Goal: Task Accomplishment & Management: Complete application form

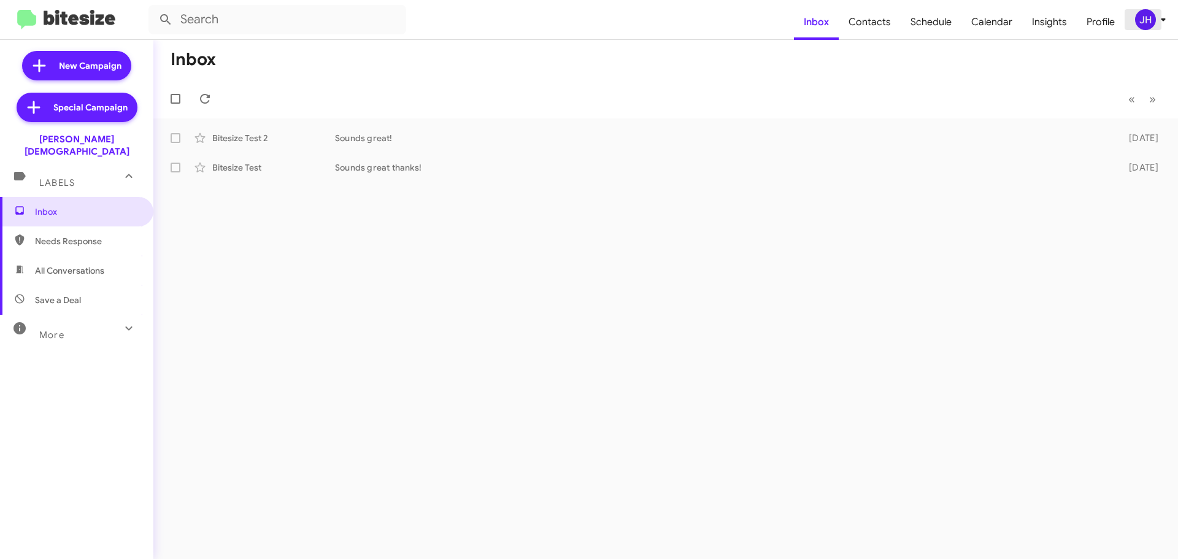
click at [1142, 25] on div "JH" at bounding box center [1145, 19] width 21 height 21
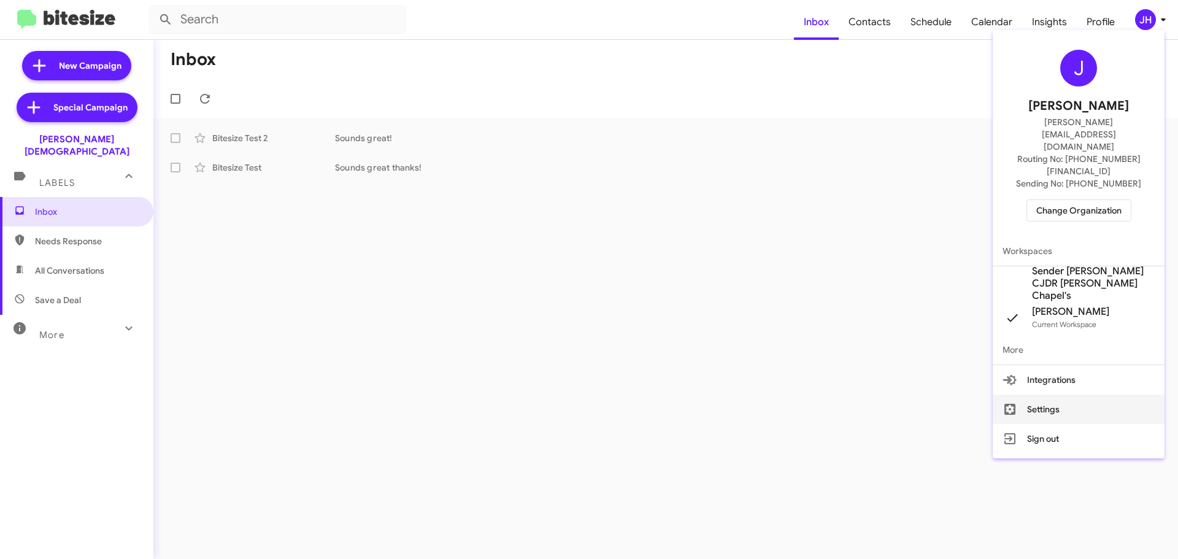
click at [1065, 395] on button "Settings" at bounding box center [1079, 409] width 172 height 29
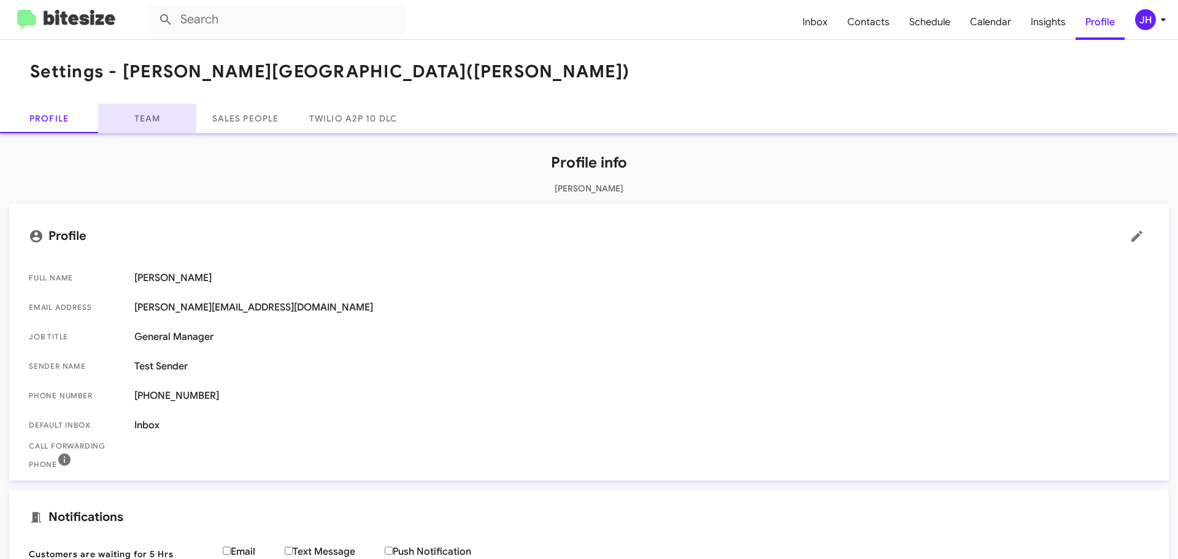
click at [153, 125] on link "Team" at bounding box center [147, 118] width 98 height 29
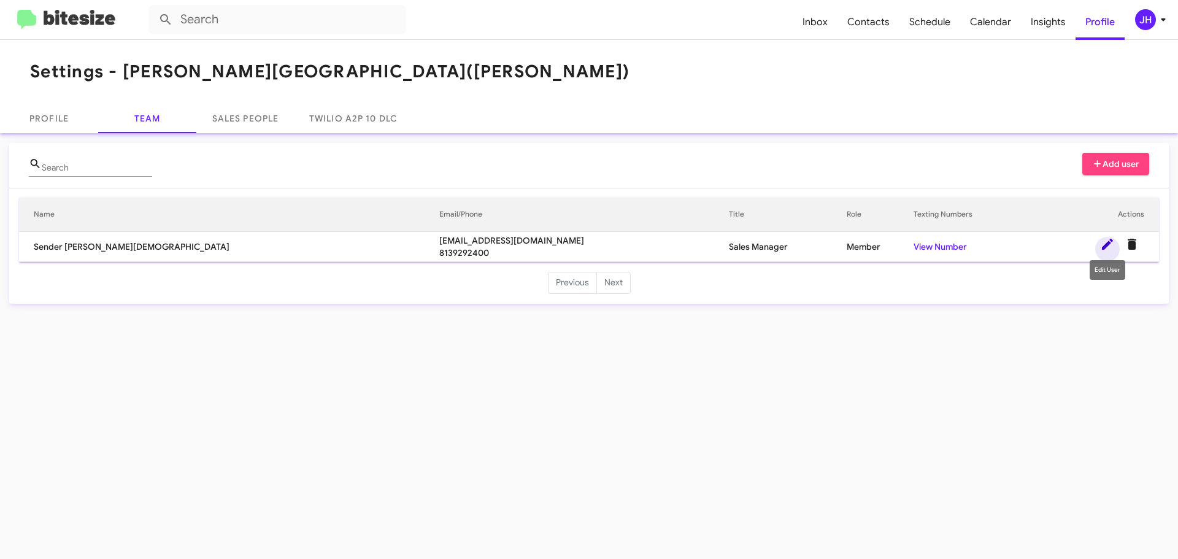
click at [1106, 245] on icon at bounding box center [1107, 244] width 11 height 11
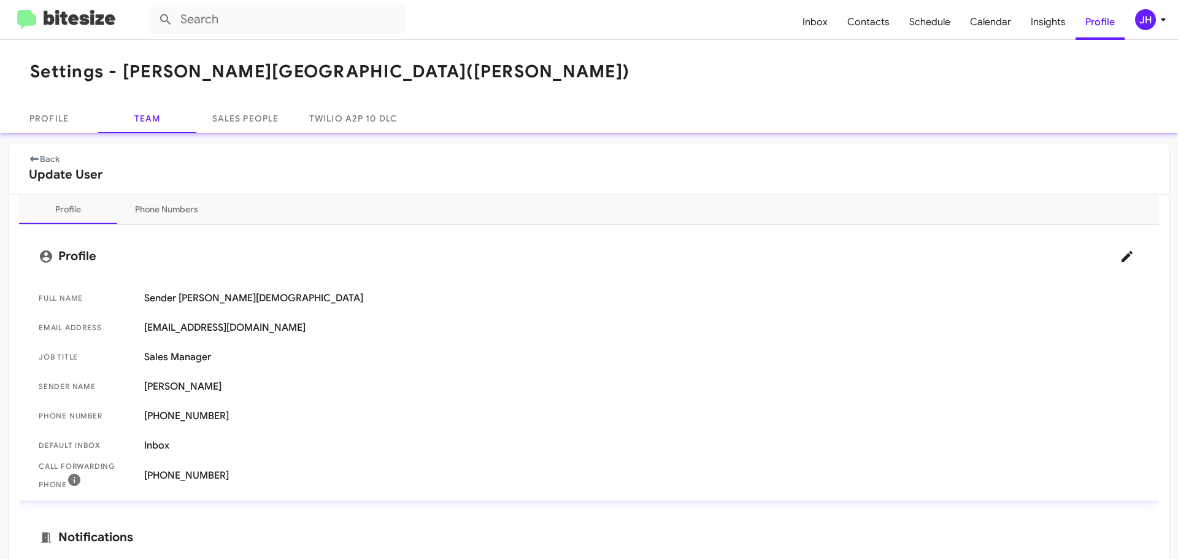
click at [822, 60] on mat-toolbar "Settings - [PERSON_NAME] ([PERSON_NAME])" at bounding box center [589, 72] width 1178 height 64
click at [1159, 19] on icon at bounding box center [1163, 19] width 15 height 15
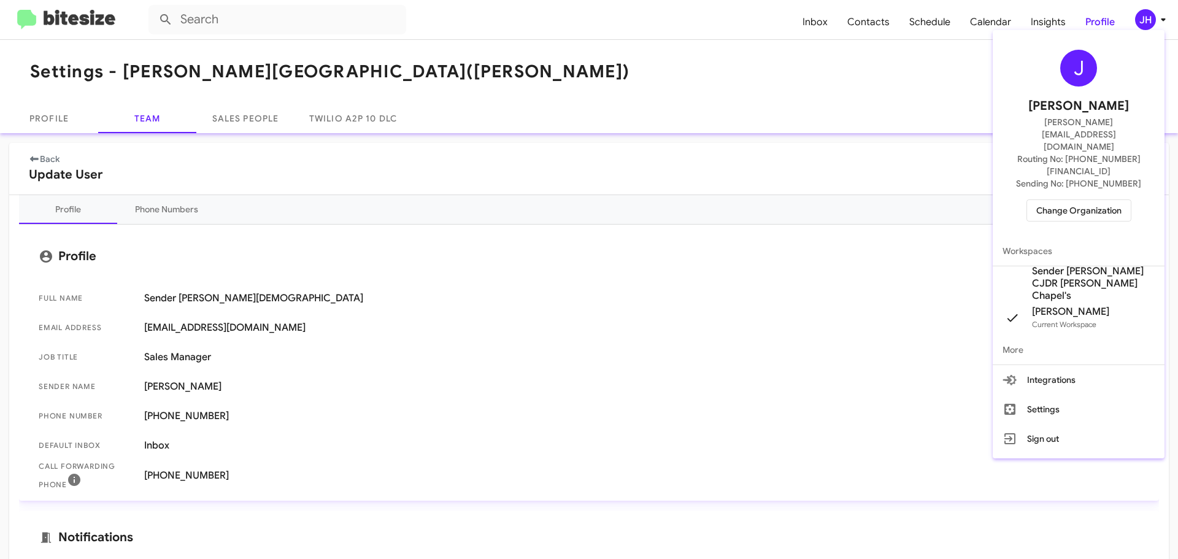
click at [1105, 200] on span "Change Organization" at bounding box center [1079, 210] width 85 height 21
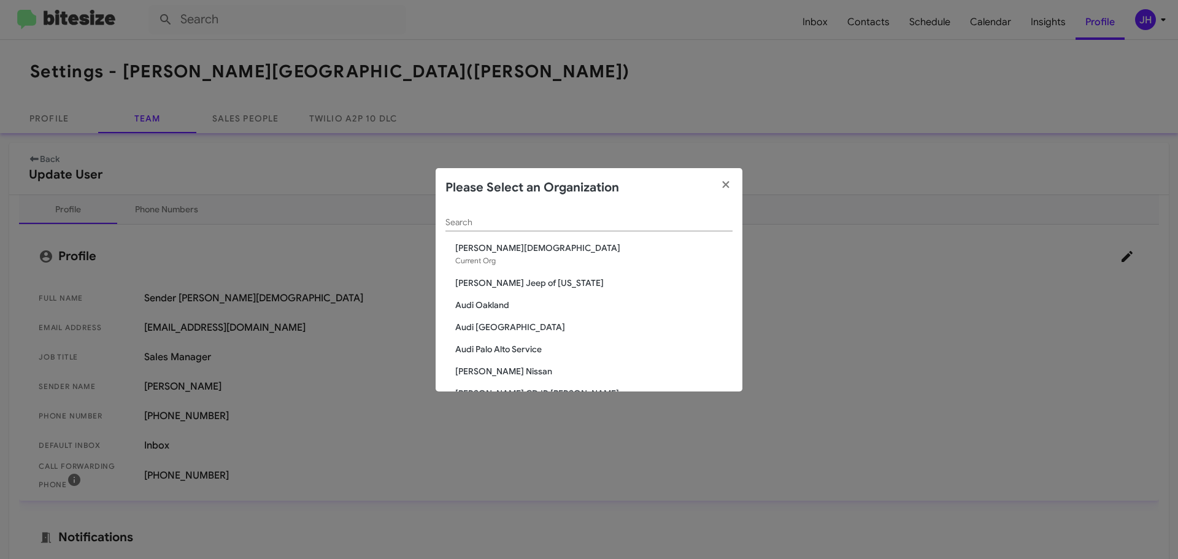
click at [490, 226] on input "Search" at bounding box center [589, 223] width 287 height 10
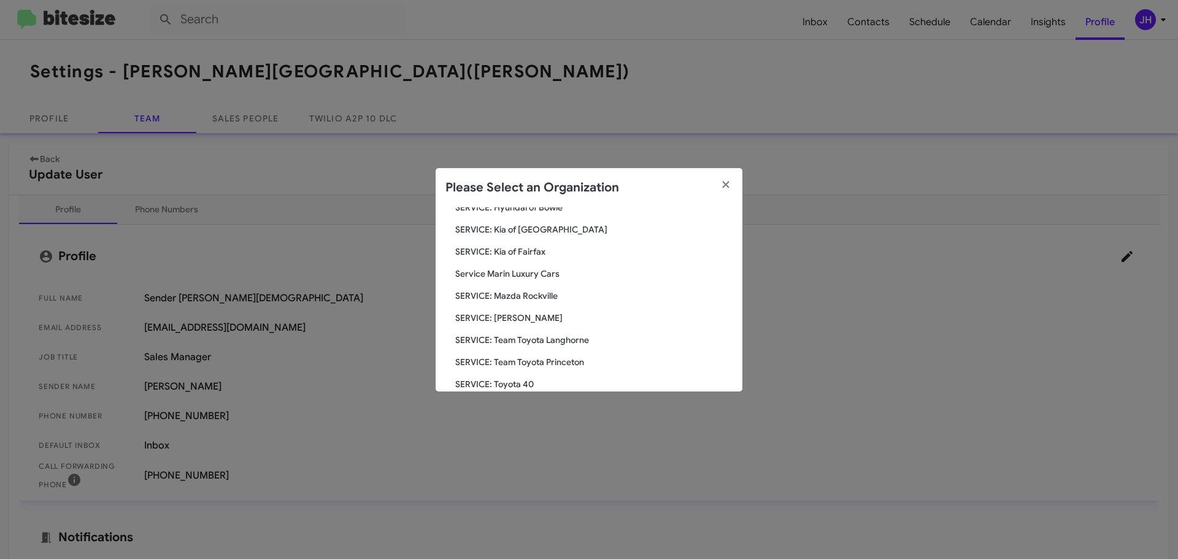
scroll to position [307, 0]
type input "serv"
click at [492, 273] on span "Service Marin Luxury Cars" at bounding box center [593, 272] width 277 height 12
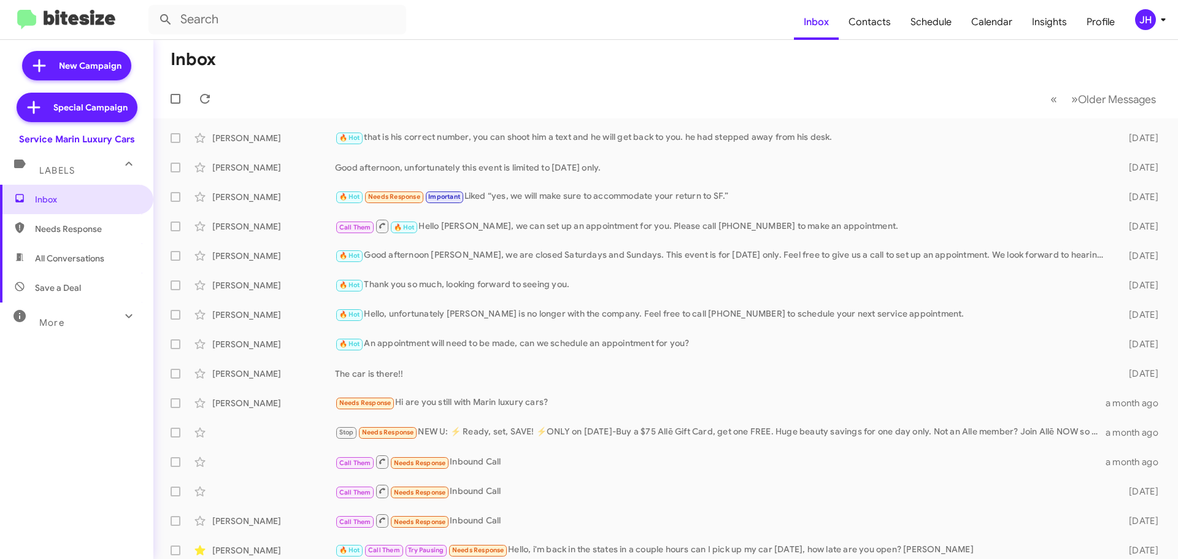
click at [1170, 21] on icon at bounding box center [1163, 19] width 15 height 15
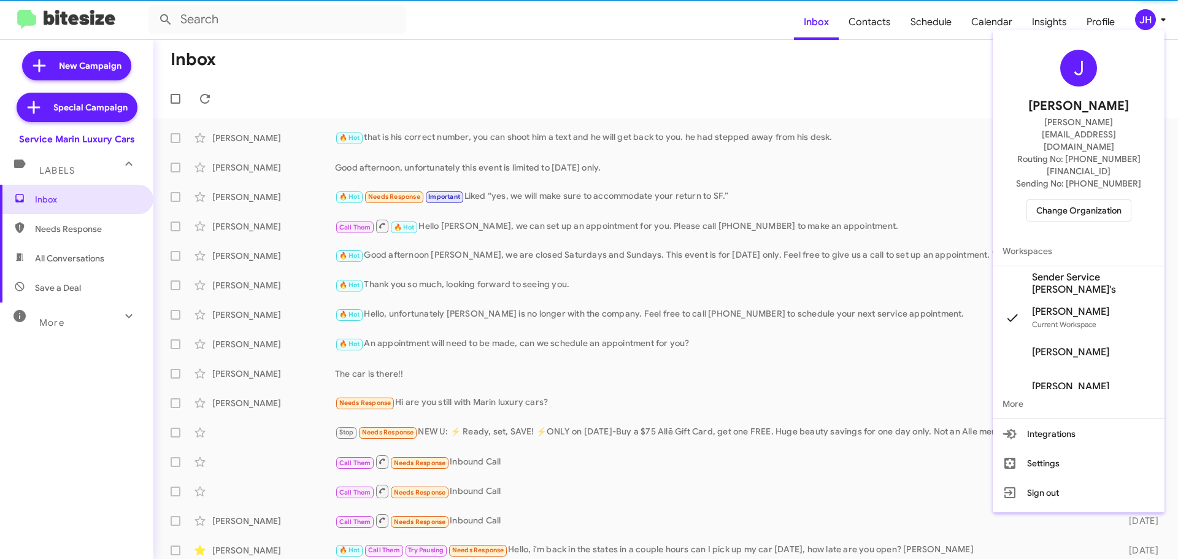
click at [1064, 271] on span "Sender Service Marin Luxury's" at bounding box center [1093, 283] width 123 height 25
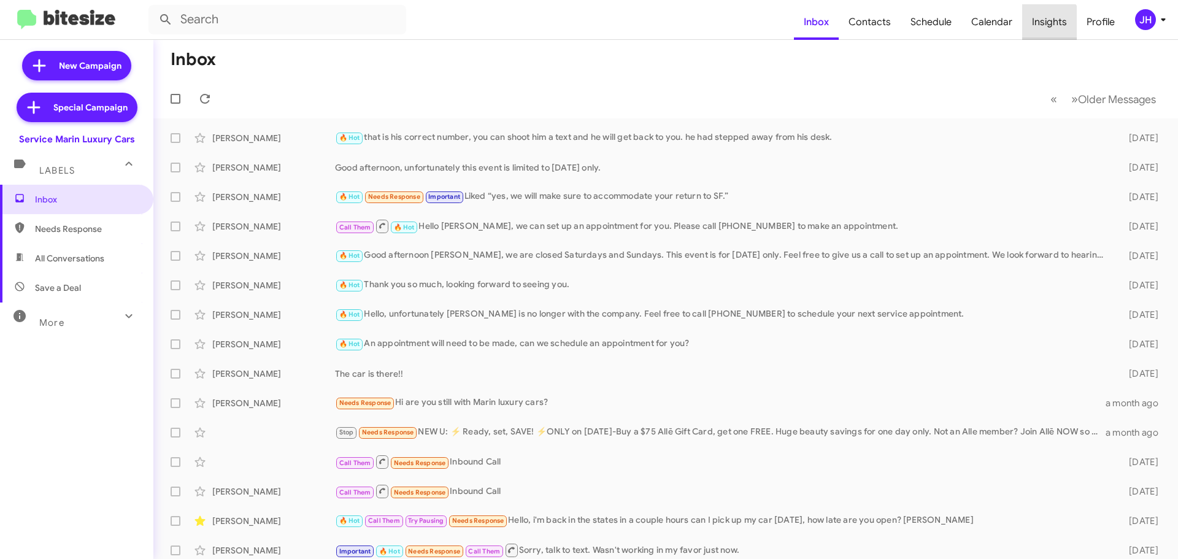
click at [1049, 26] on span "Insights" at bounding box center [1049, 22] width 55 height 36
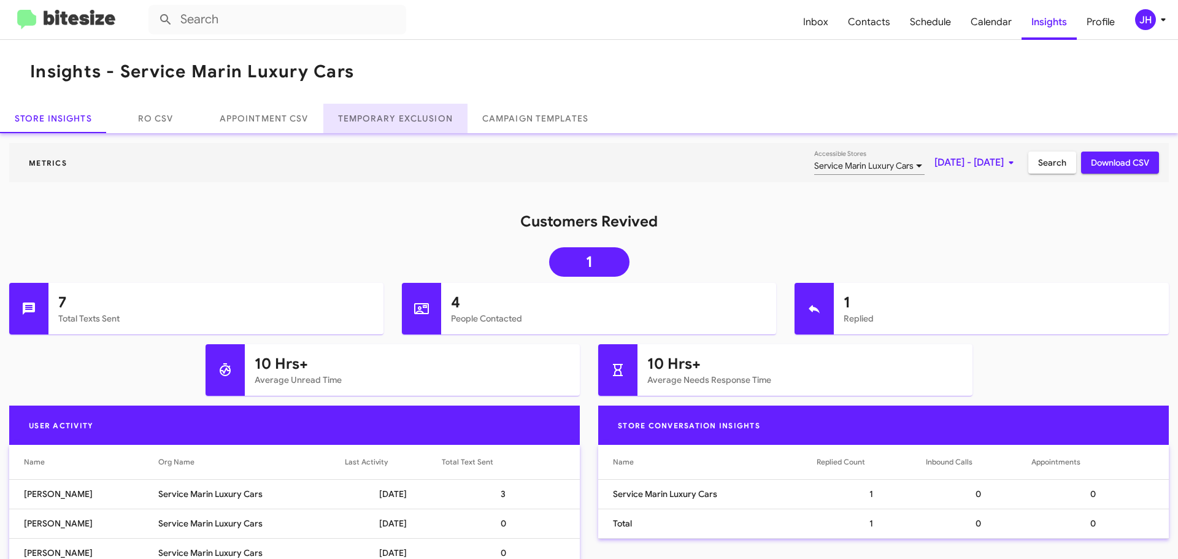
click at [372, 122] on link "Temporary Exclusion" at bounding box center [395, 118] width 144 height 29
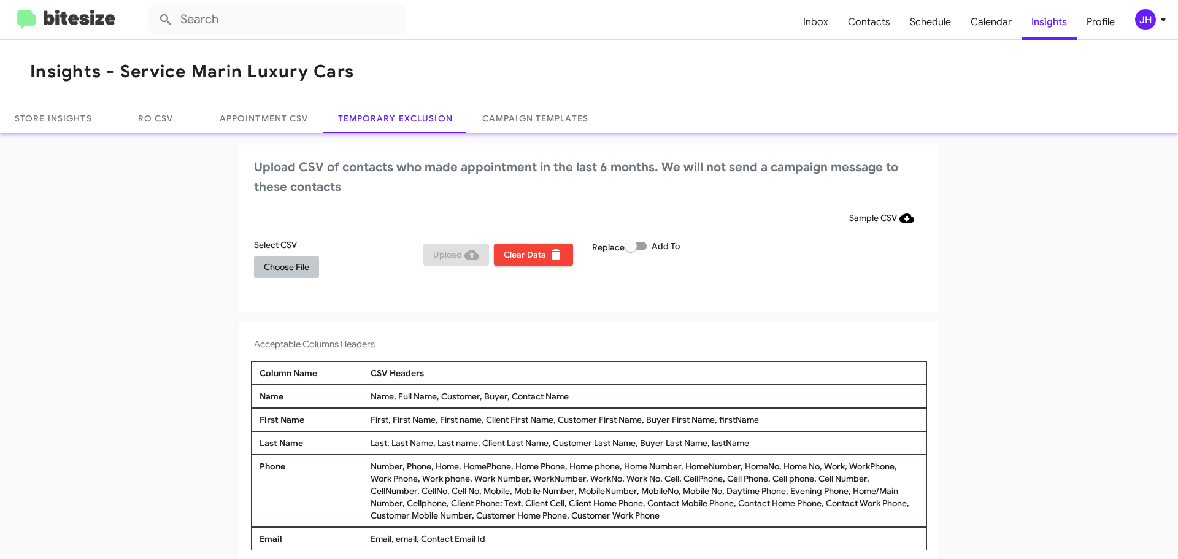
click at [287, 271] on span "Choose File" at bounding box center [286, 267] width 45 height 22
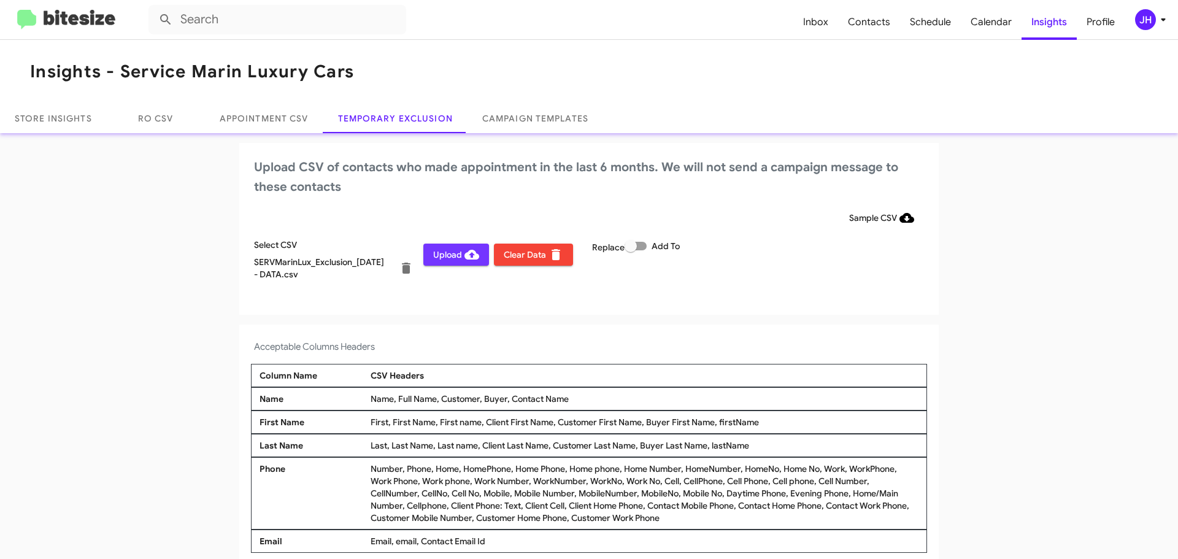
click at [450, 256] on span "Upload" at bounding box center [456, 255] width 46 height 22
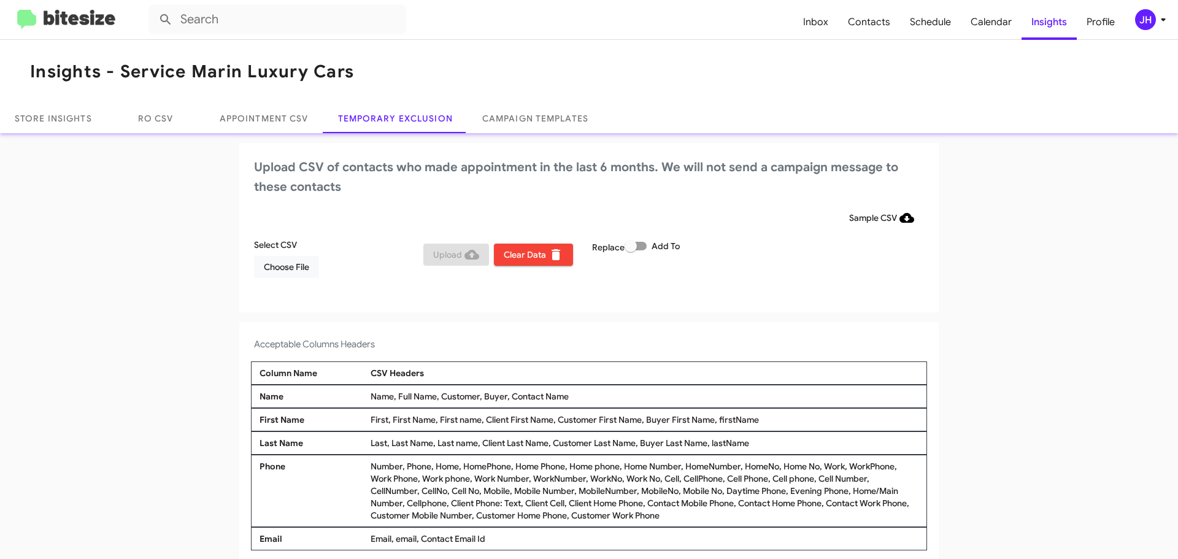
click at [1138, 19] on div "JH" at bounding box center [1145, 19] width 21 height 21
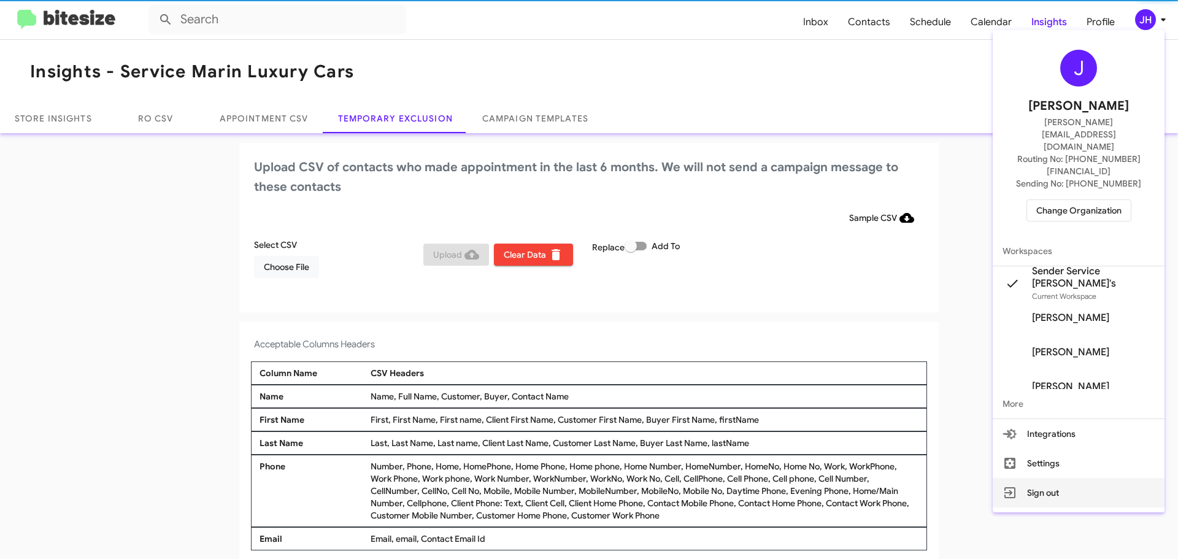
click at [1069, 478] on button "Sign out" at bounding box center [1079, 492] width 172 height 29
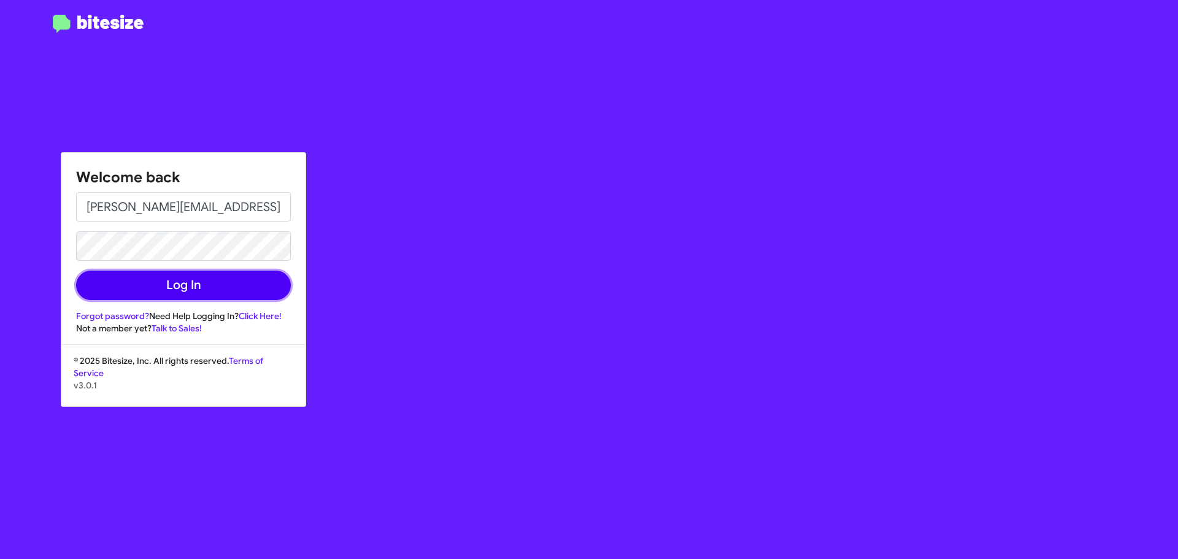
click at [221, 275] on button "Log In" at bounding box center [183, 285] width 215 height 29
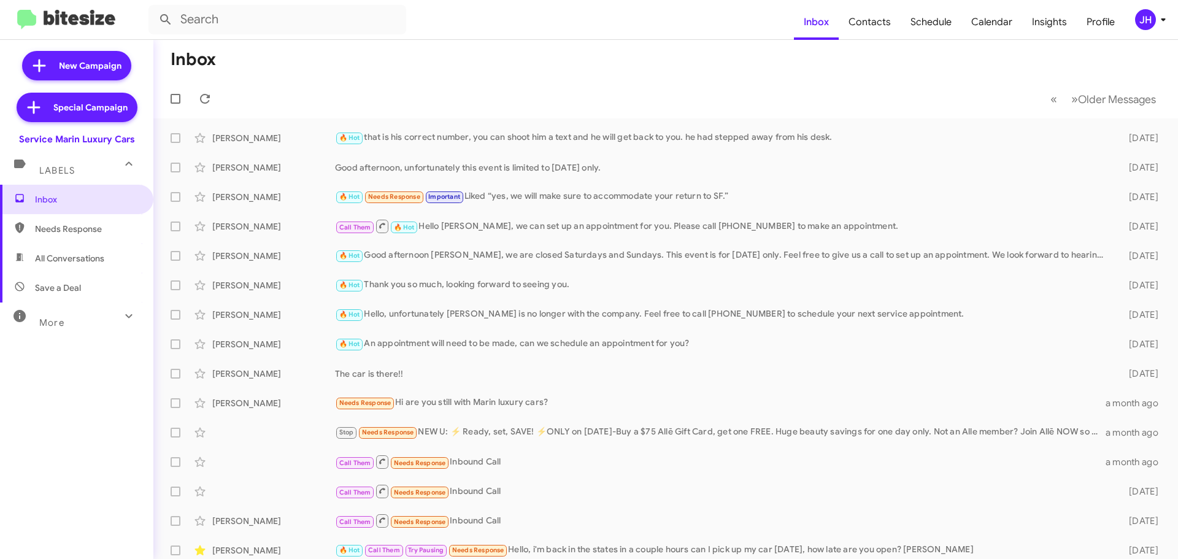
click at [90, 329] on mat-expansion-panel-header "More" at bounding box center [76, 317] width 153 height 29
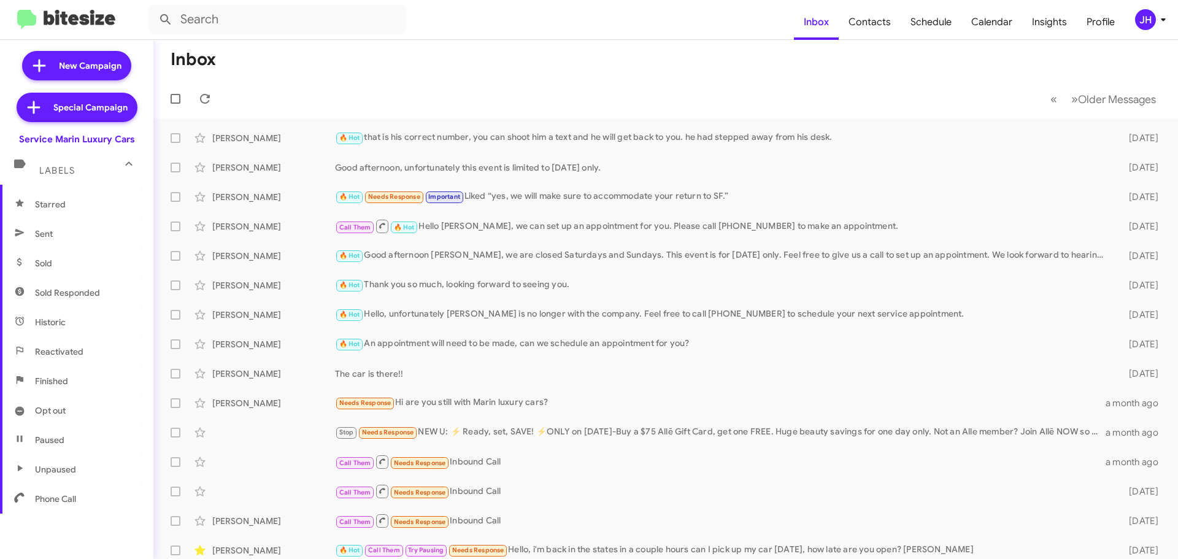
scroll to position [244, 0]
click at [1135, 19] on div "JH" at bounding box center [1145, 19] width 21 height 21
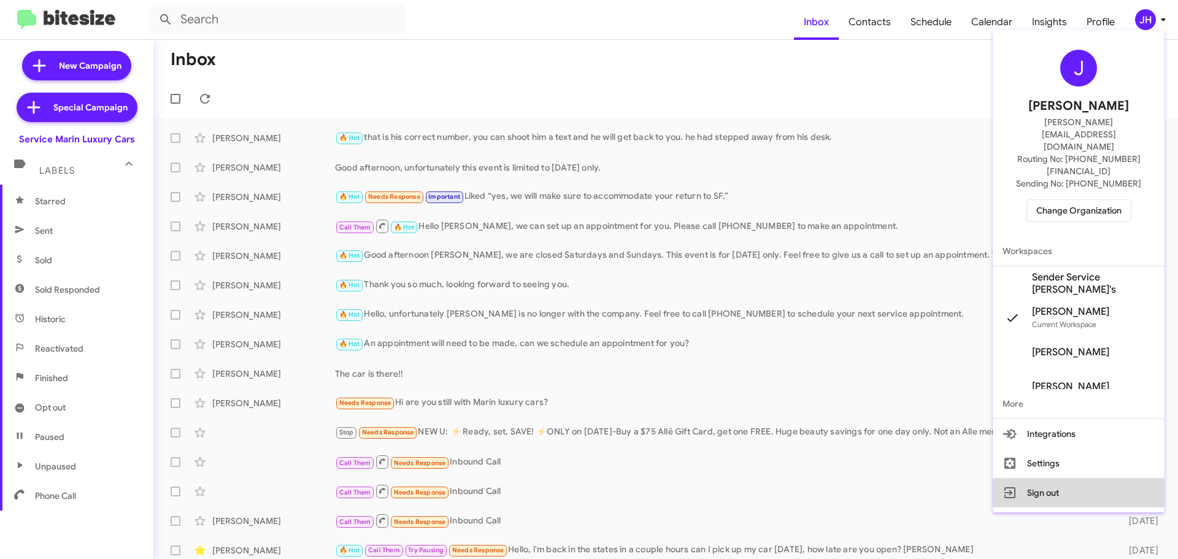
click at [1057, 478] on button "Sign out" at bounding box center [1079, 492] width 172 height 29
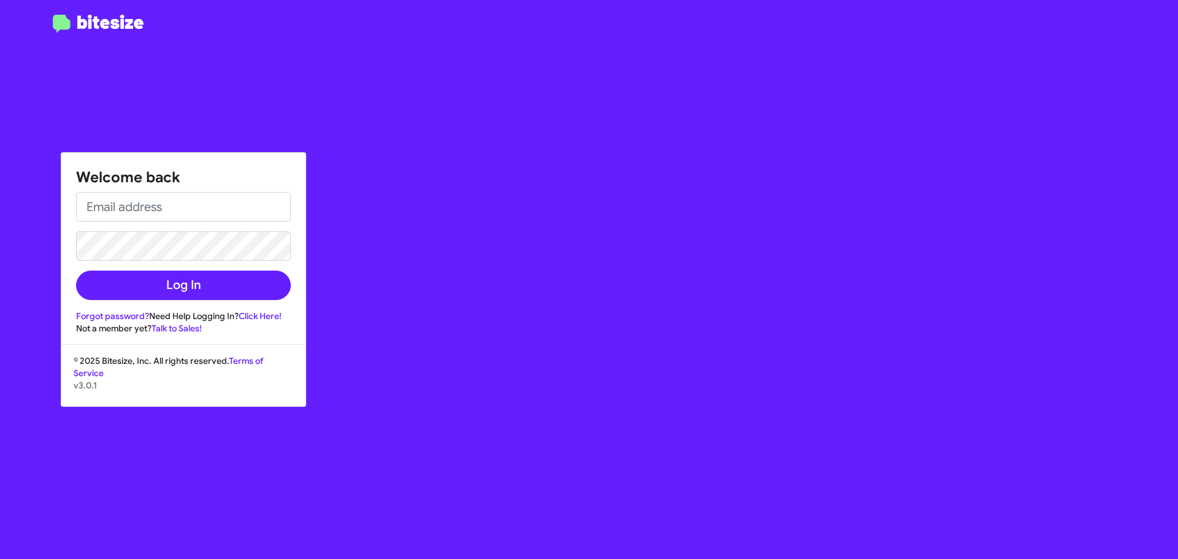
type input "[PERSON_NAME][EMAIL_ADDRESS][DOMAIN_NAME]"
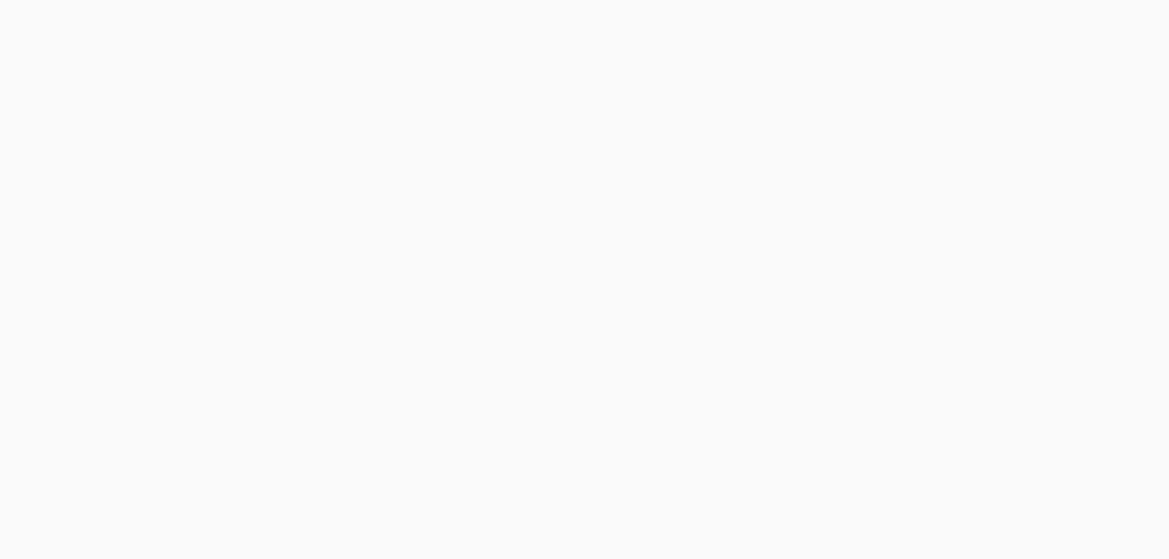
select select "24 MONTHS"
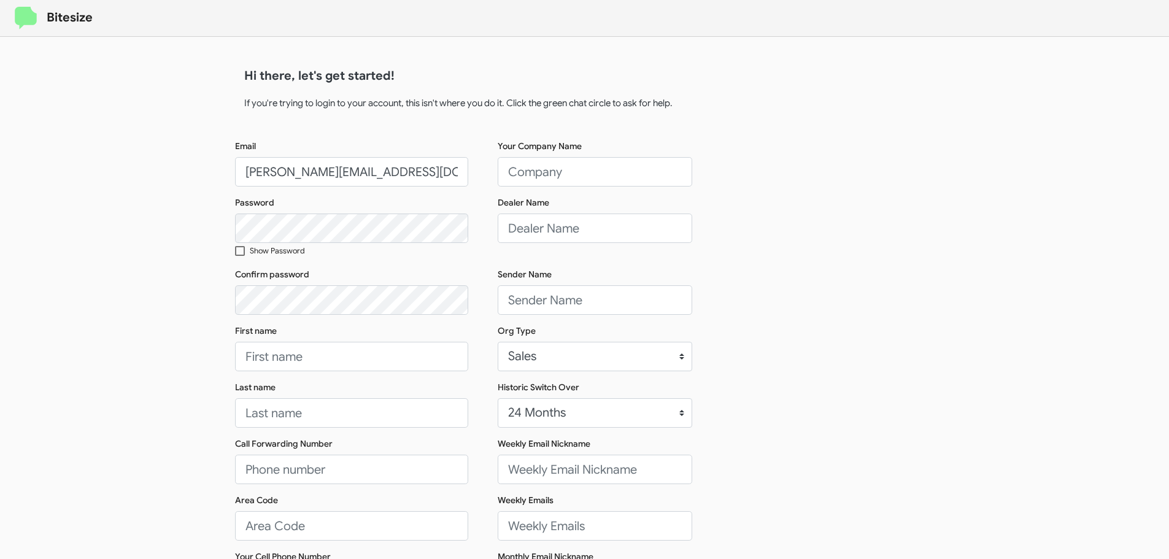
drag, startPoint x: 345, startPoint y: 191, endPoint x: 346, endPoint y: 182, distance: 9.2
click at [345, 191] on div "Email jacob@bitesize.co Password Show Password Confirm password First name Last…" at bounding box center [351, 417] width 233 height 554
click at [347, 177] on input "[PERSON_NAME][EMAIL_ADDRESS][DOMAIN_NAME]" at bounding box center [351, 171] width 233 height 29
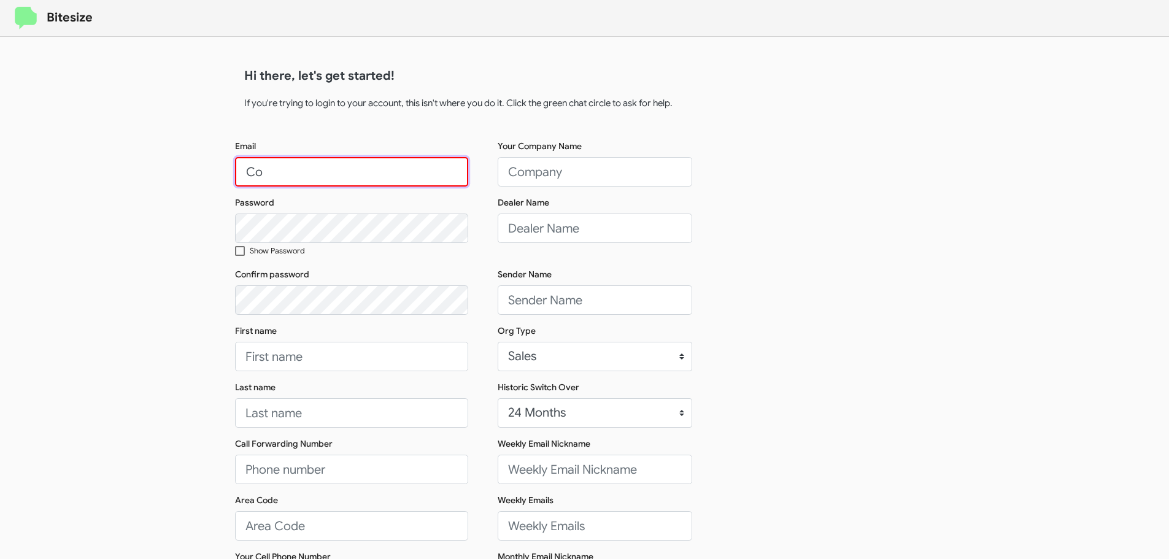
type input "C"
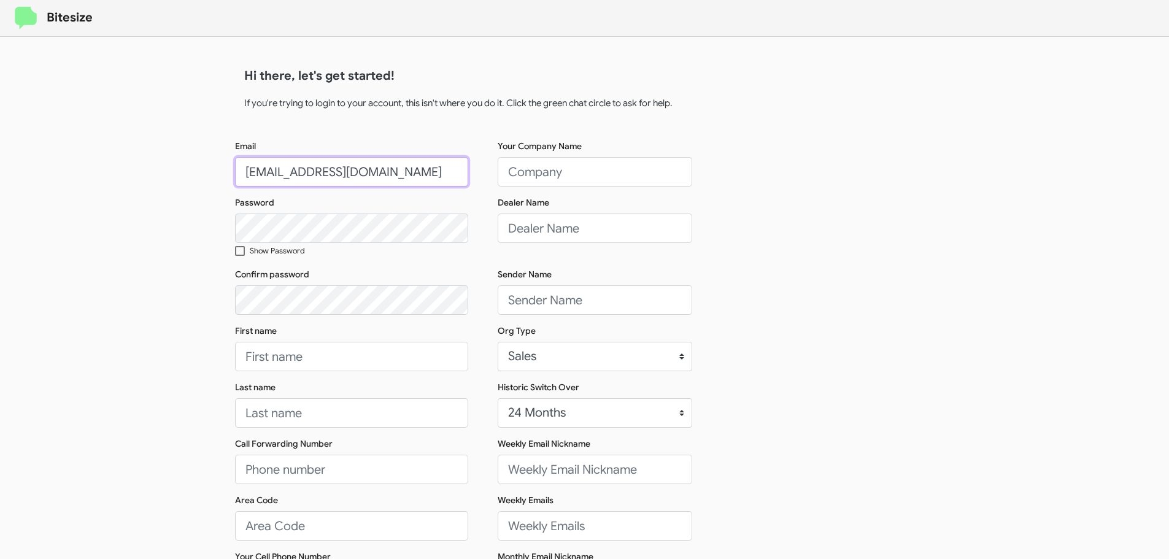
type input "connect+DodgeDover@bitesize.co"
click at [238, 253] on span at bounding box center [240, 251] width 10 height 10
click at [239, 256] on input "Show Password" at bounding box center [239, 256] width 1 height 1
checkbox input "true"
click at [177, 321] on div "Bitesize Hi there, let's get started! If you're trying to login to your account…" at bounding box center [584, 377] width 1169 height 754
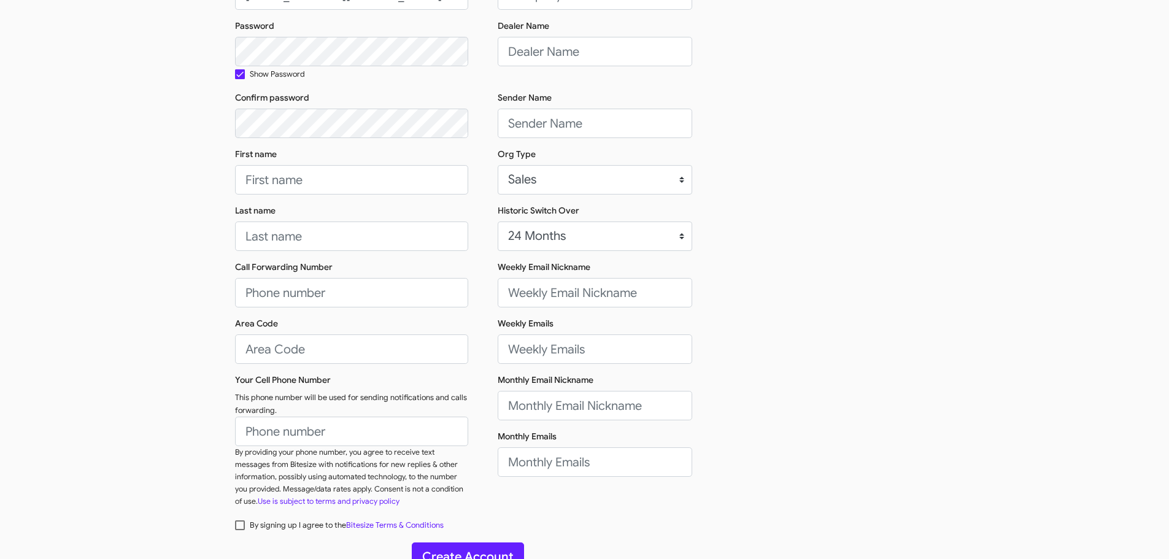
scroll to position [184, 0]
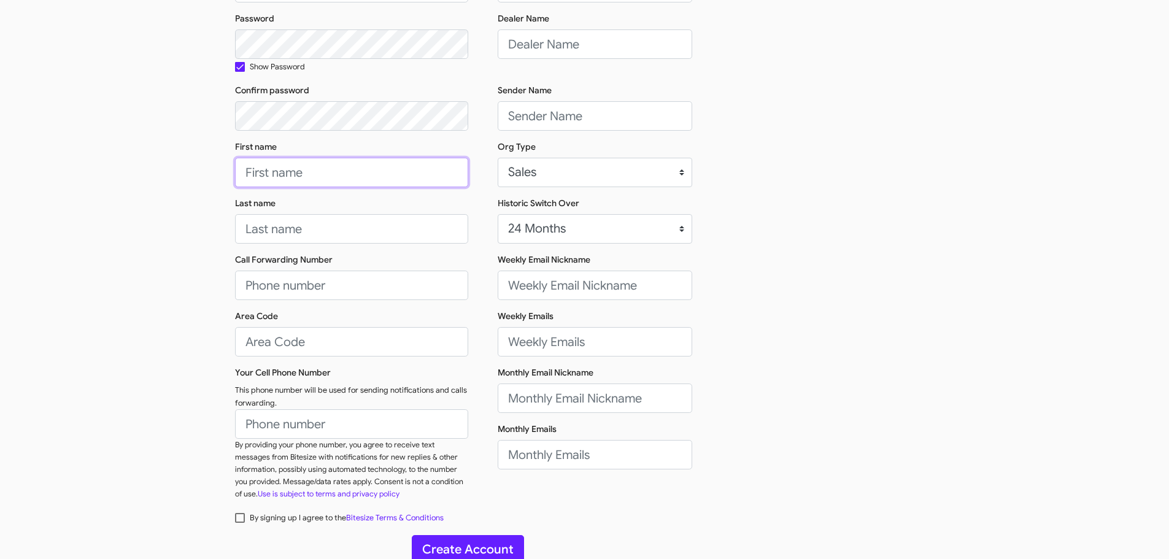
click at [327, 165] on input "First name" at bounding box center [351, 172] width 233 height 29
type input "Sender"
click at [298, 238] on input "Last name" at bounding box center [351, 228] width 233 height 29
type input "Dodge Dover"
click at [319, 287] on input "Call Forwarding Number" at bounding box center [351, 285] width 233 height 29
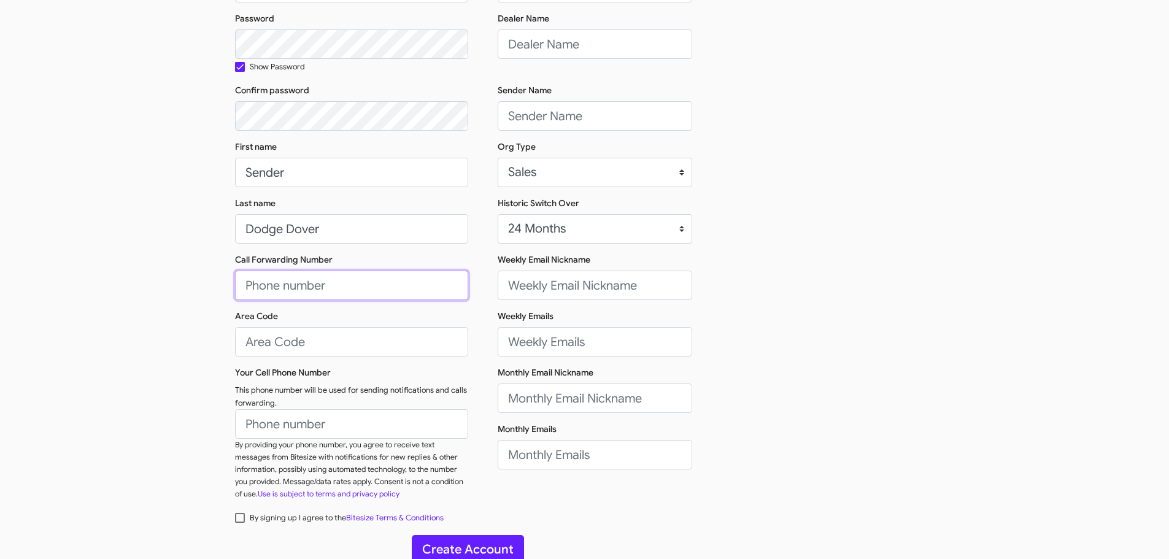
click at [313, 278] on input "Call Forwarding Number" at bounding box center [351, 285] width 233 height 29
type input "(973)366-7000"
click at [306, 346] on input "Area Code" at bounding box center [351, 341] width 233 height 29
type input "973"
click at [295, 423] on input "Your Cell Phone Number" at bounding box center [351, 423] width 233 height 29
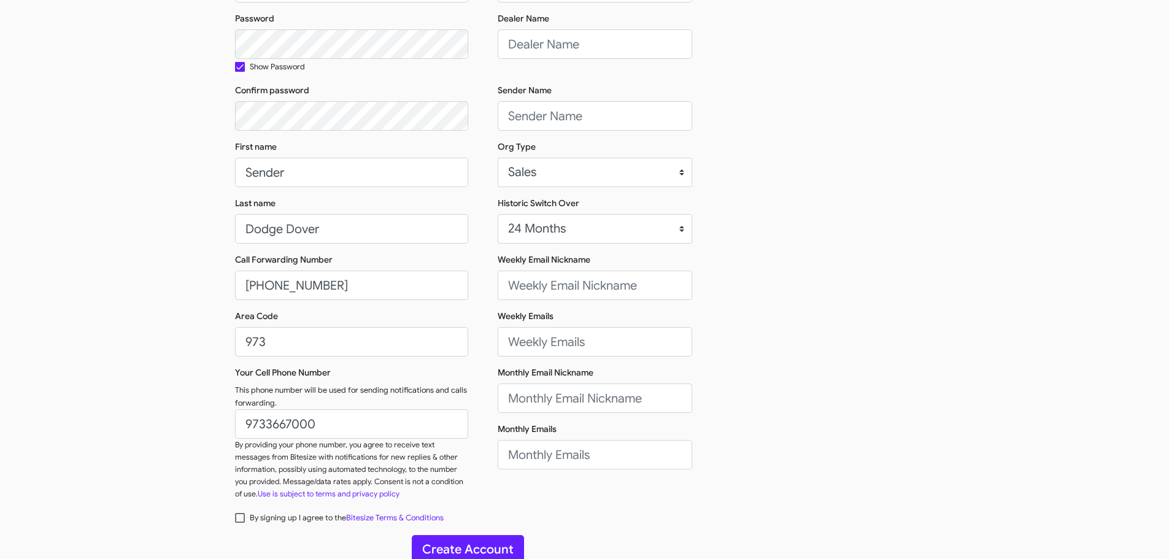
type input "(973)366-7000"
click at [725, 384] on div "Email connect+DodgeDover@bitesize.co Password Show Password Confirm password Fi…" at bounding box center [585, 233] width 700 height 554
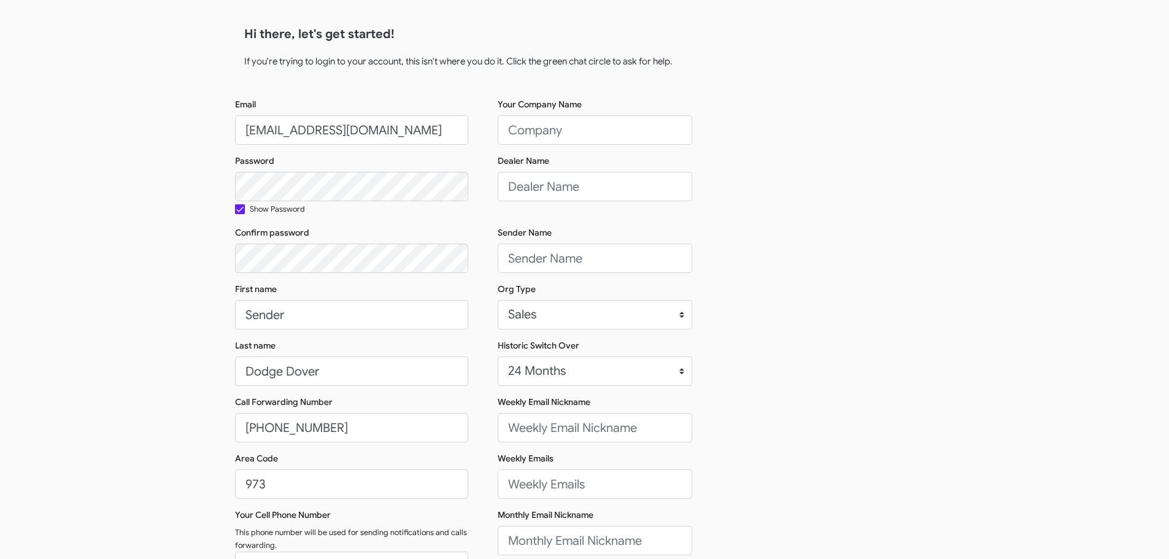
scroll to position [0, 0]
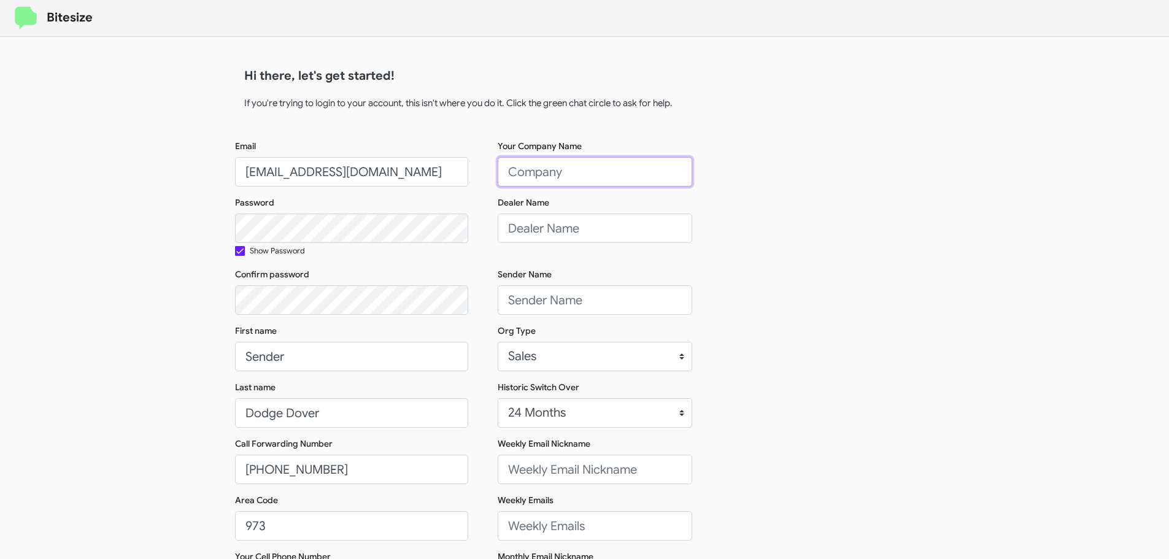
click at [574, 176] on input "Your Company Name" at bounding box center [595, 171] width 195 height 29
type input "Nielsen Dodge Dover"
click at [573, 225] on input "Dealer Name" at bounding box center [595, 228] width 195 height 29
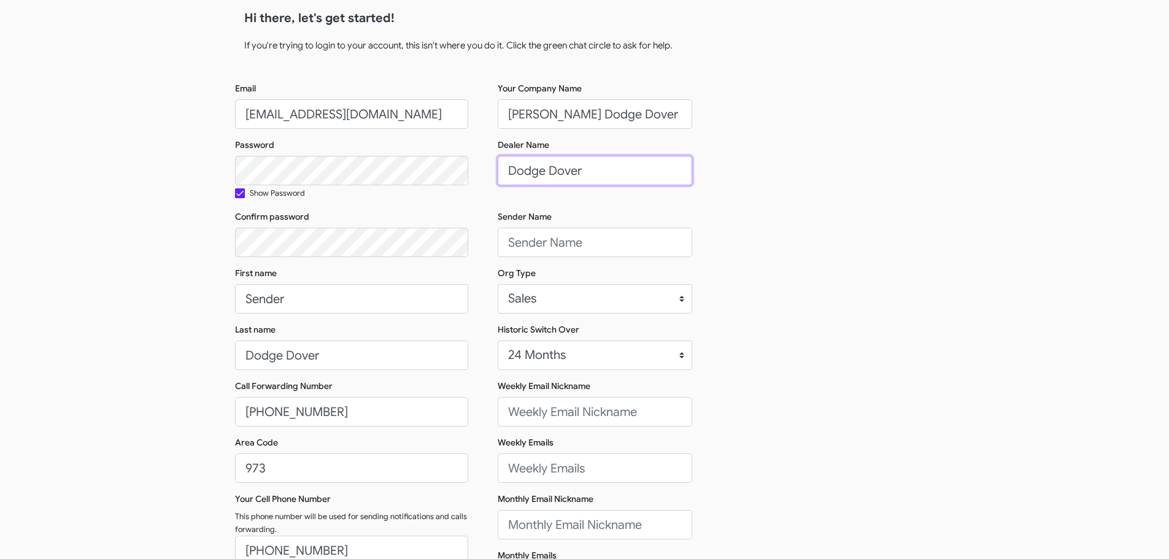
scroll to position [61, 0]
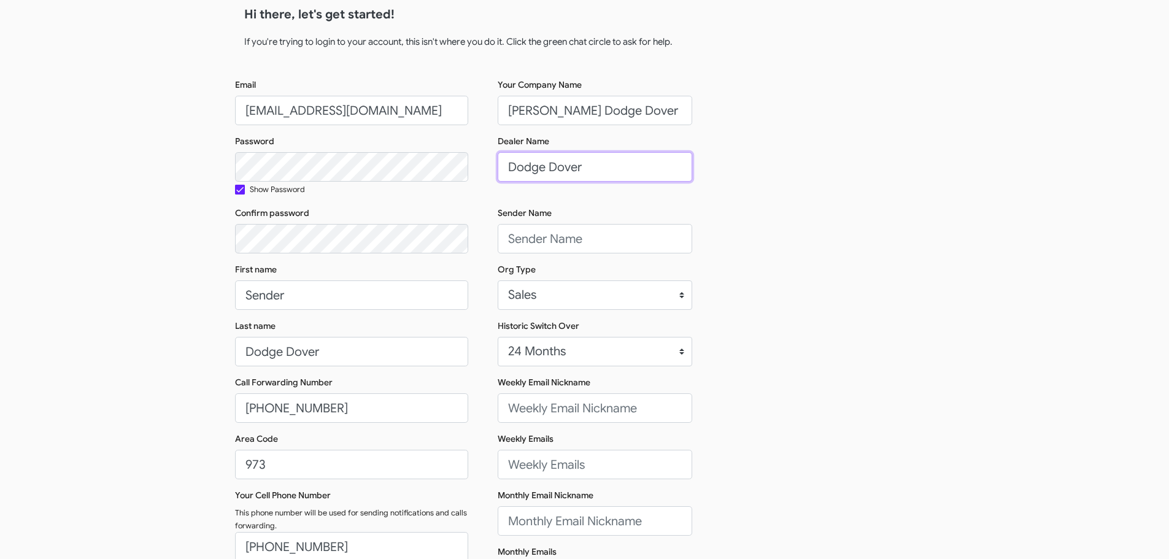
type input "Dodge Dover"
click at [551, 254] on div "Your Company Name Nielsen Dodge Dover Dealer Name Dodge Dover Sender Name Org T…" at bounding box center [584, 356] width 233 height 554
click at [571, 236] on input "Sender Name" at bounding box center [595, 238] width 195 height 29
click at [599, 238] on input "Sender Name" at bounding box center [595, 238] width 195 height 29
paste input "Colin Carrasquillo"
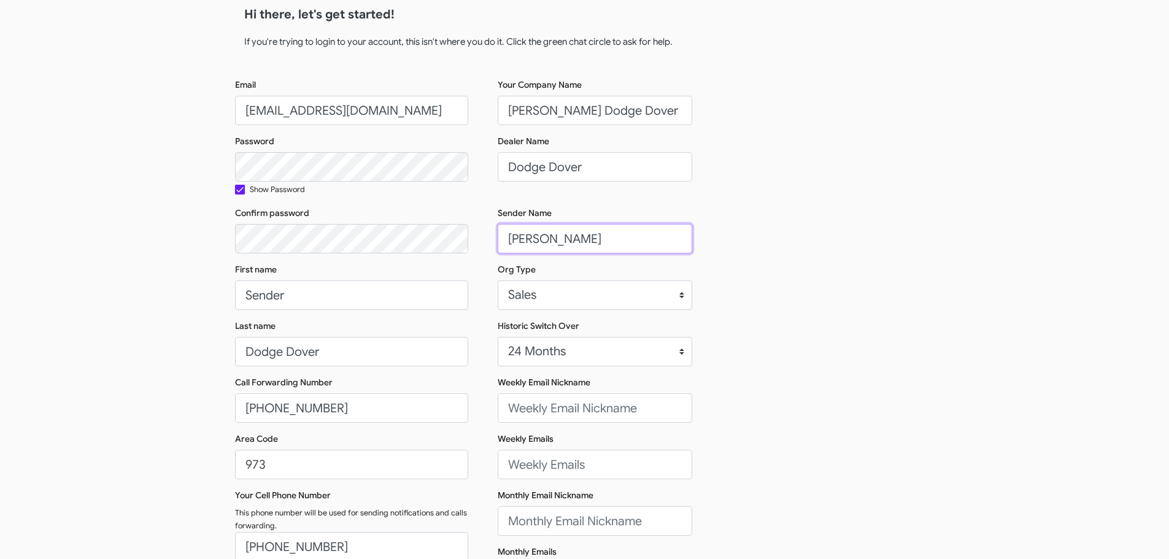
type input "Colin Carrasquillo"
click at [756, 259] on div "Email connect+DodgeDover@bitesize.co Password Show Password Confirm password Fi…" at bounding box center [585, 356] width 700 height 554
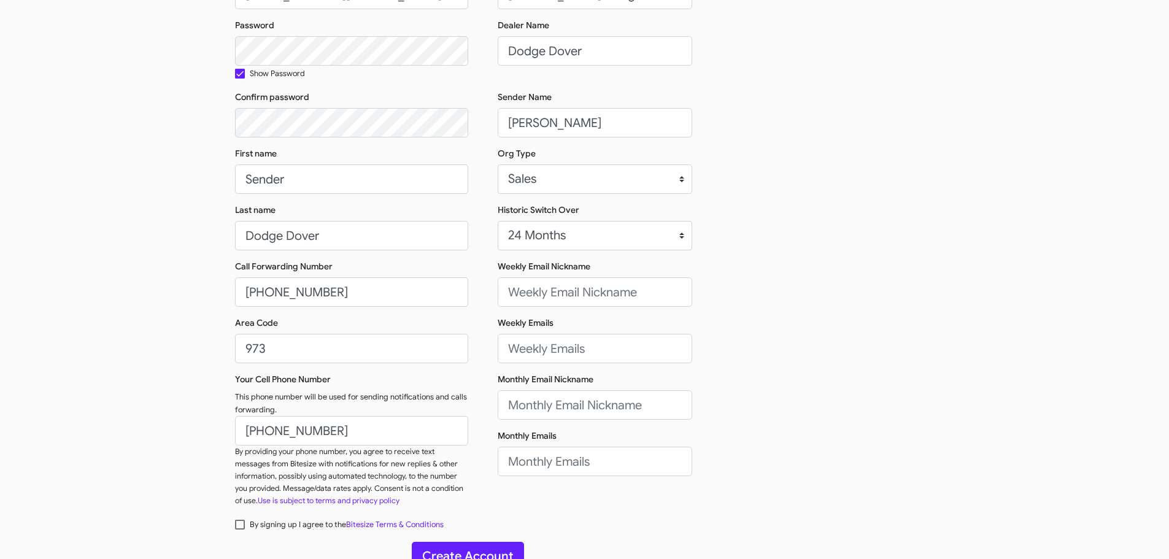
scroll to position [184, 0]
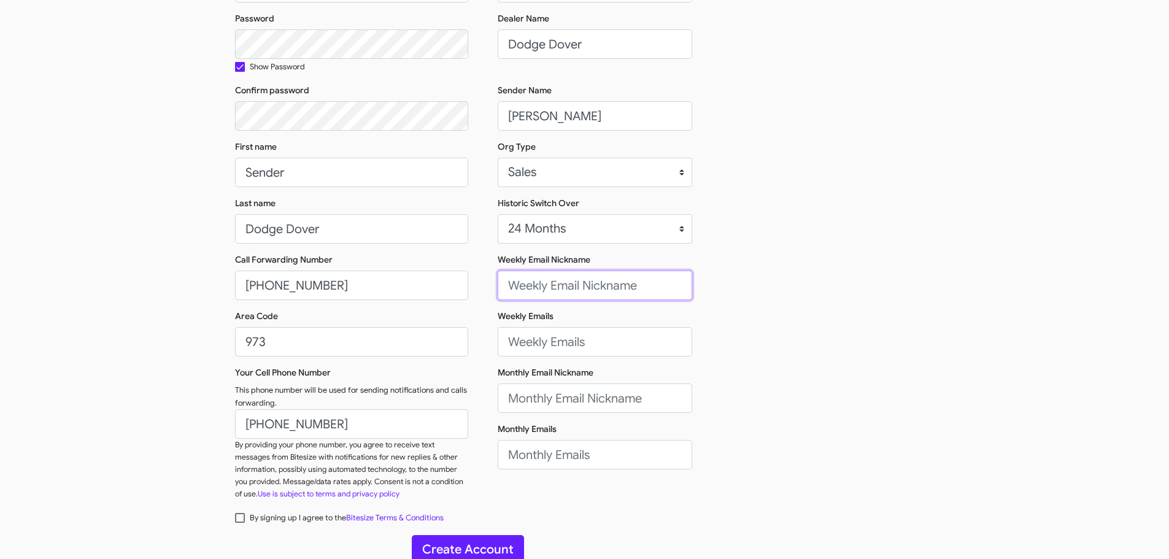
click at [554, 285] on input "Weekly Email Nickname" at bounding box center [595, 285] width 195 height 29
paste input "Colin"
type input "Colin"
click at [531, 401] on input "Monthly Email Nickname" at bounding box center [595, 398] width 195 height 29
paste input "Colin"
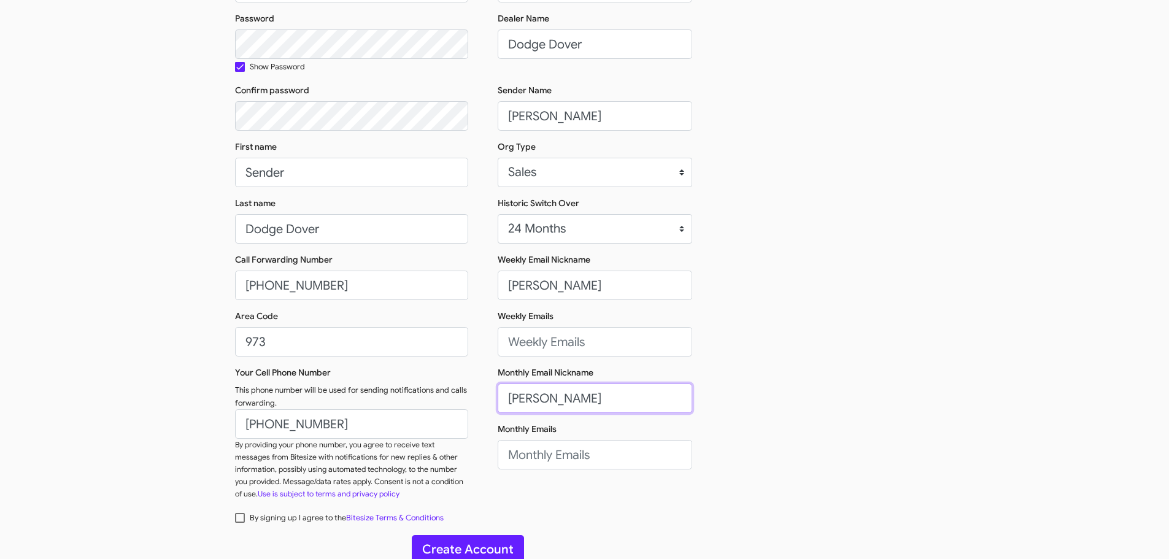
type input "Colin"
click at [608, 282] on input "Colin" at bounding box center [595, 285] width 195 height 29
paste input "ccarrasquillo@nielsenautos.com"
type input "Colin"
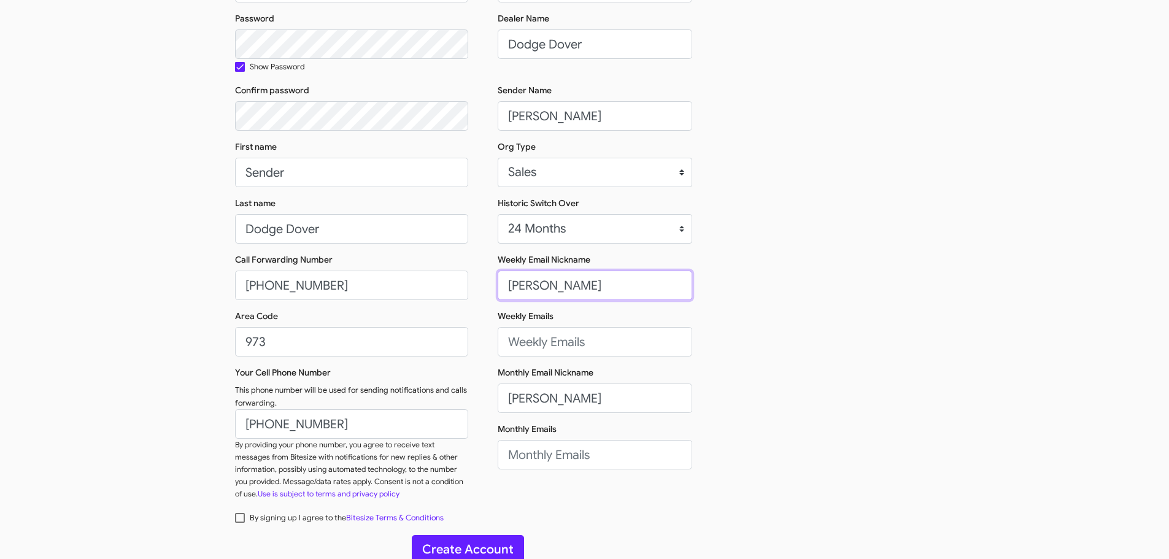
scroll to position [0, 0]
click at [603, 344] on input "Weekly Emails" at bounding box center [595, 341] width 195 height 29
paste input "ccarrasquillo@nielsenautos.com"
type input "ccarrasquillo@nielsenautos.com"
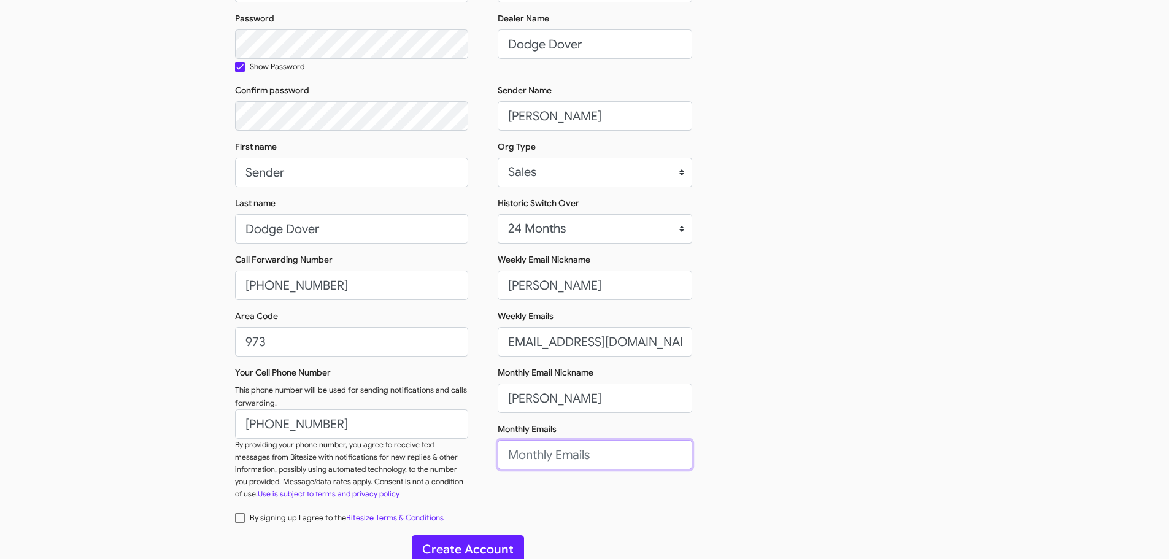
scroll to position [0, 0]
click at [546, 458] on input "Monthly Emails" at bounding box center [595, 454] width 195 height 29
paste input "ccarrasquillo@nielsenautos.com"
type input "ccarrasquillo@nielsenautos.com"
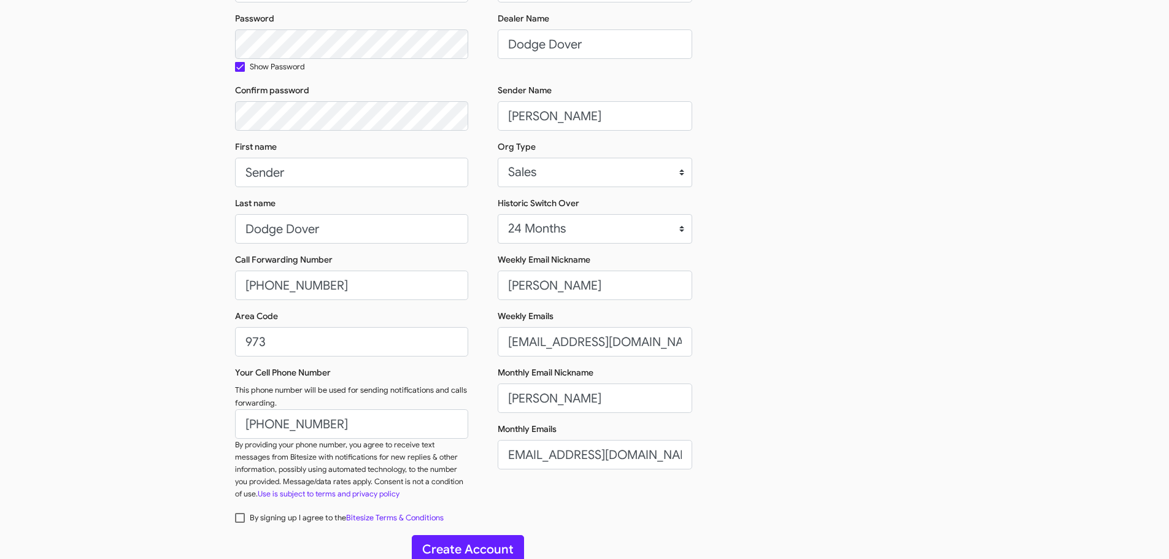
scroll to position [0, 0]
click at [239, 524] on label "By signing up I agree to the Bitesize Terms & Conditions" at bounding box center [339, 517] width 209 height 15
click at [239, 524] on input "By signing up I agree to the Bitesize Terms & Conditions" at bounding box center [239, 523] width 1 height 1
checkbox input "true"
click at [458, 549] on button "Create Account" at bounding box center [468, 549] width 112 height 29
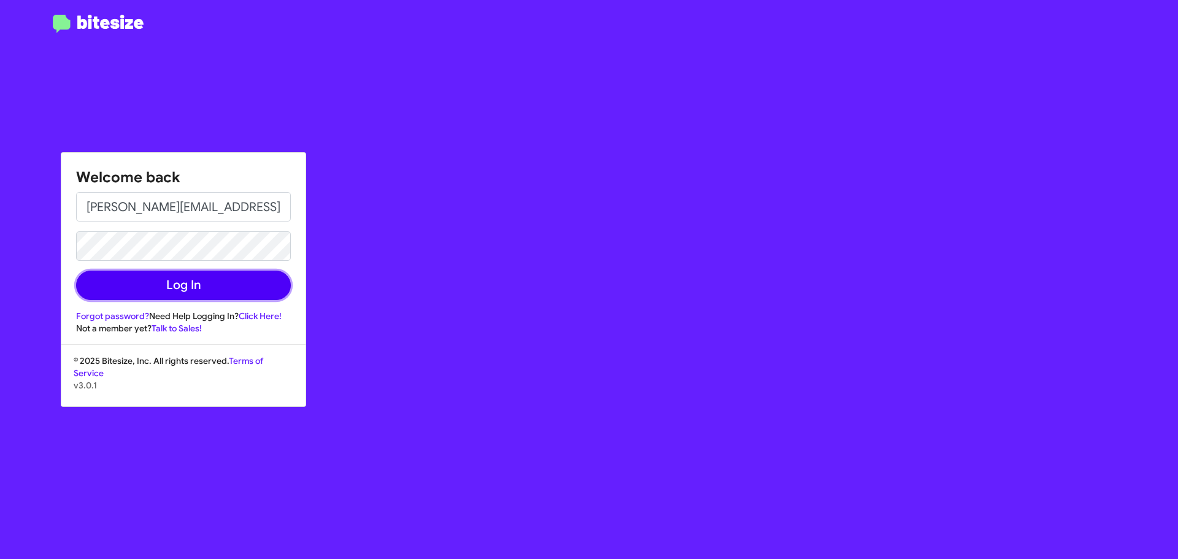
click at [179, 291] on button "Log In" at bounding box center [183, 285] width 215 height 29
